Goal: Task Accomplishment & Management: Use online tool/utility

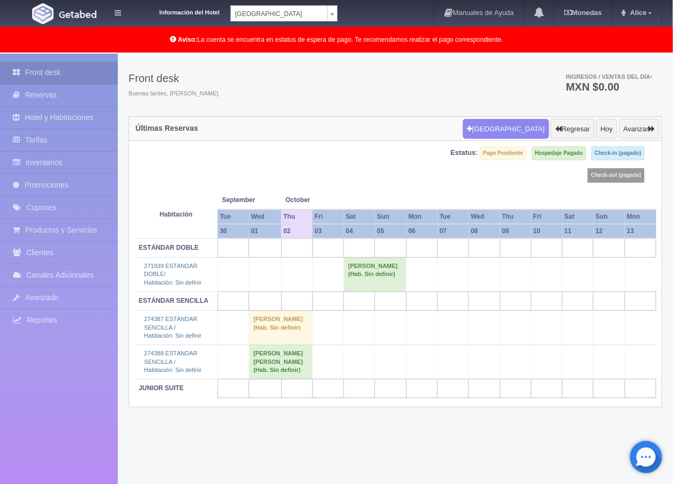
scroll to position [27, 0]
click at [333, 27] on body "Información del Hotel [GEOGRAPHIC_DATA] Campeche [GEOGRAPHIC_DATA] Colonial Man…" at bounding box center [336, 269] width 673 height 485
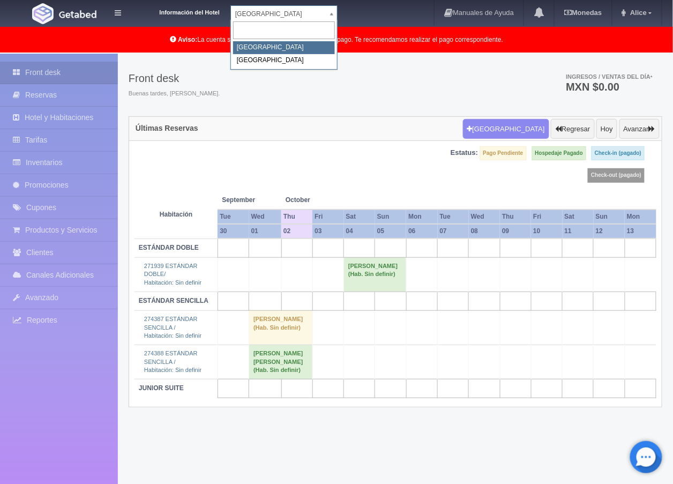
select select "342"
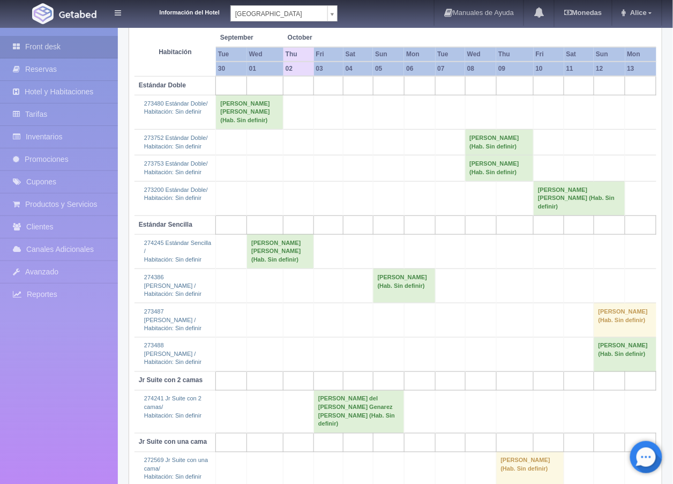
scroll to position [238, 0]
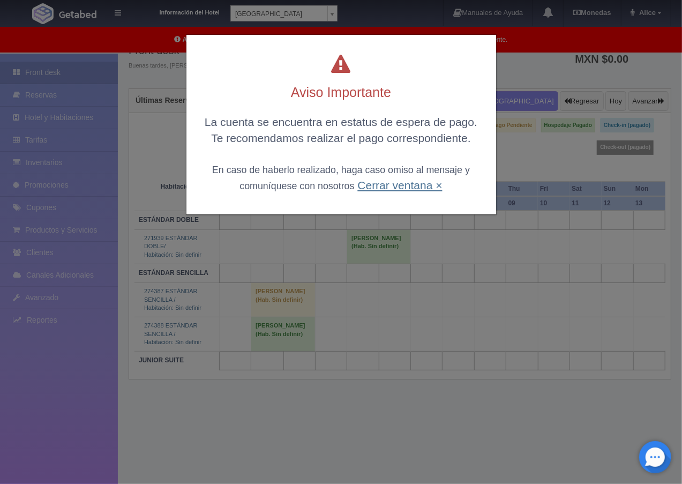
click at [393, 182] on link "Cerrar ventana ×" at bounding box center [399, 185] width 85 height 12
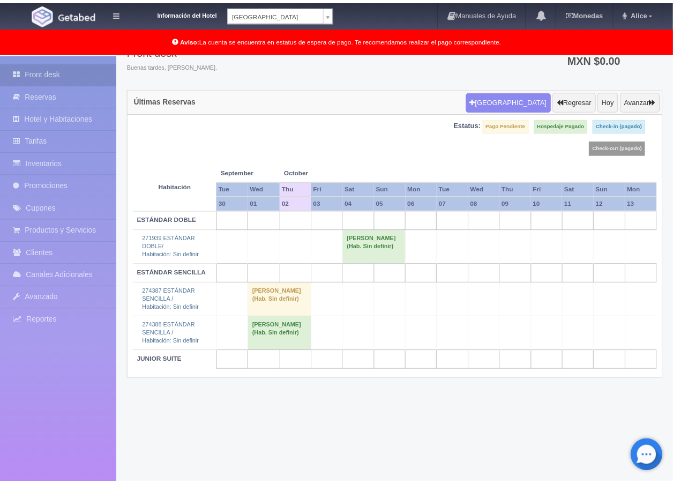
scroll to position [54, 0]
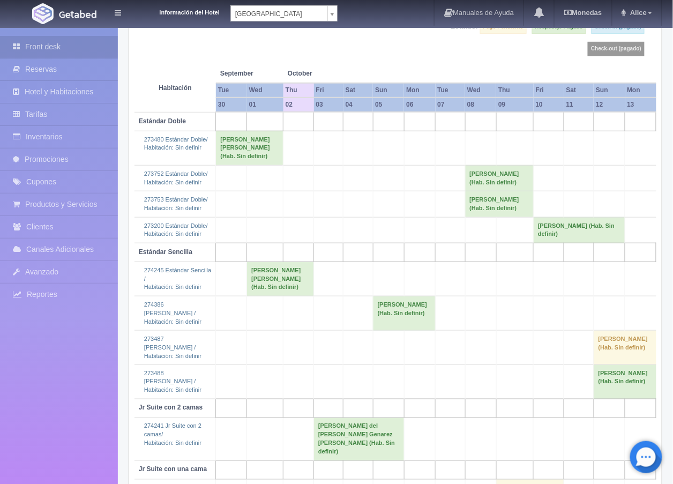
scroll to position [121, 0]
